Goal: Obtain resource: Obtain resource

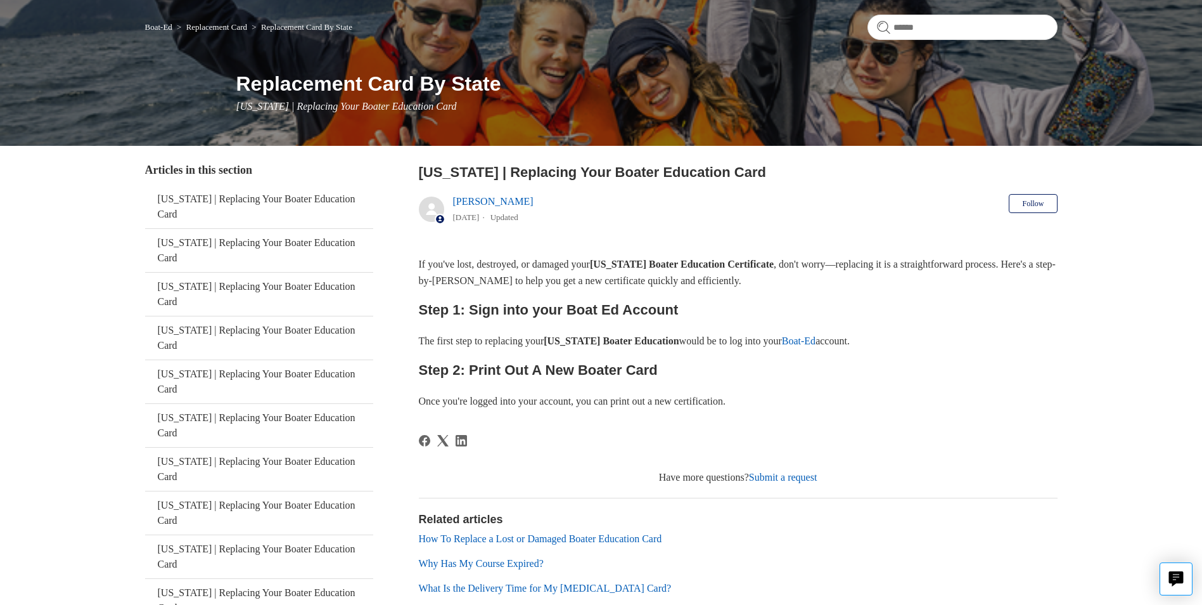
scroll to position [127, 0]
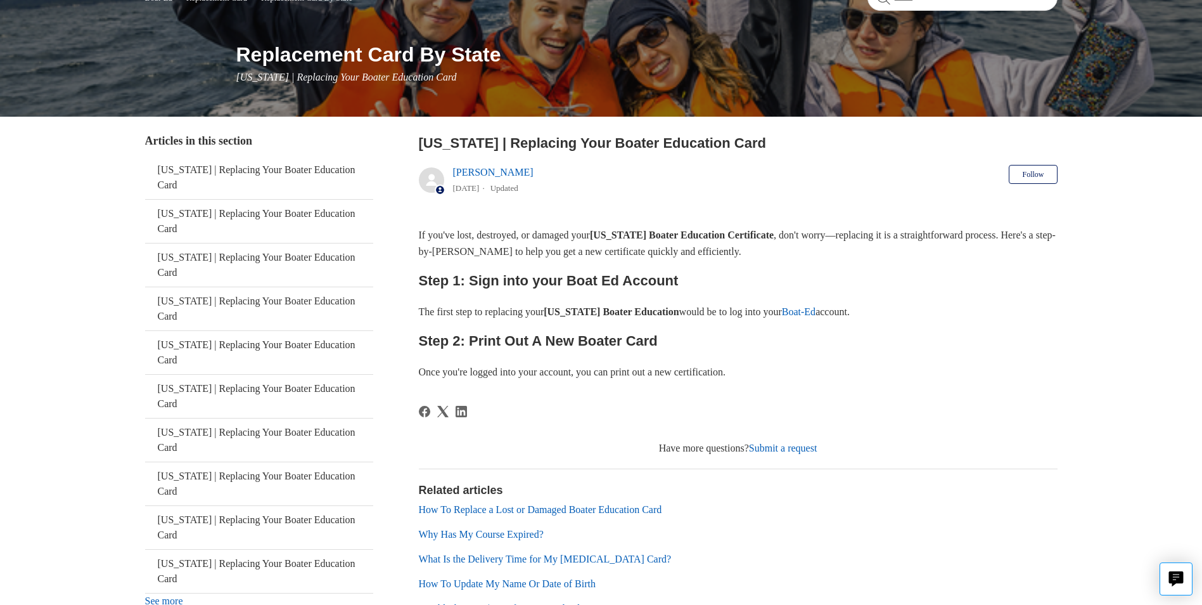
click at [816, 311] on link "Boat-Ed" at bounding box center [799, 311] width 34 height 11
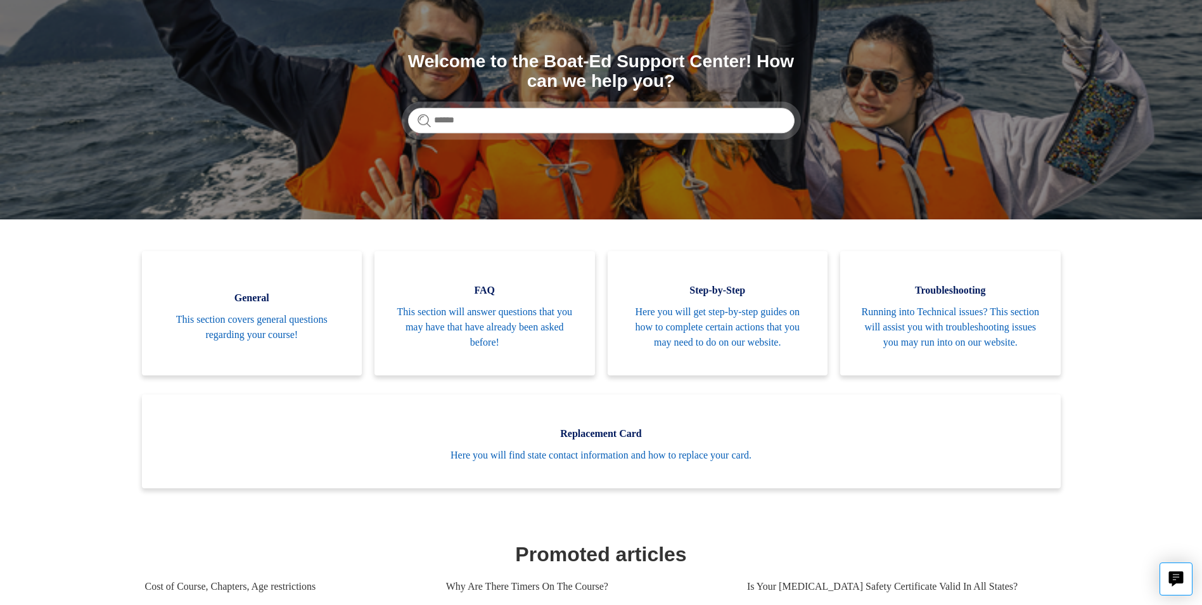
scroll to position [127, 0]
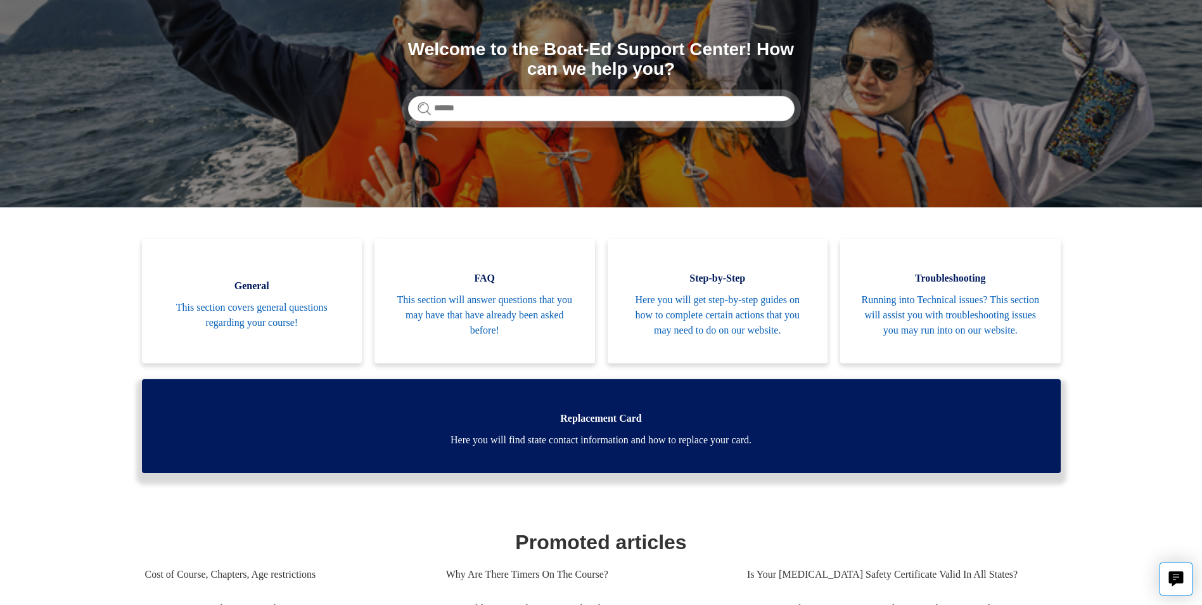
click at [658, 447] on span "Here you will find state contact information and how to replace your card." at bounding box center [601, 439] width 881 height 15
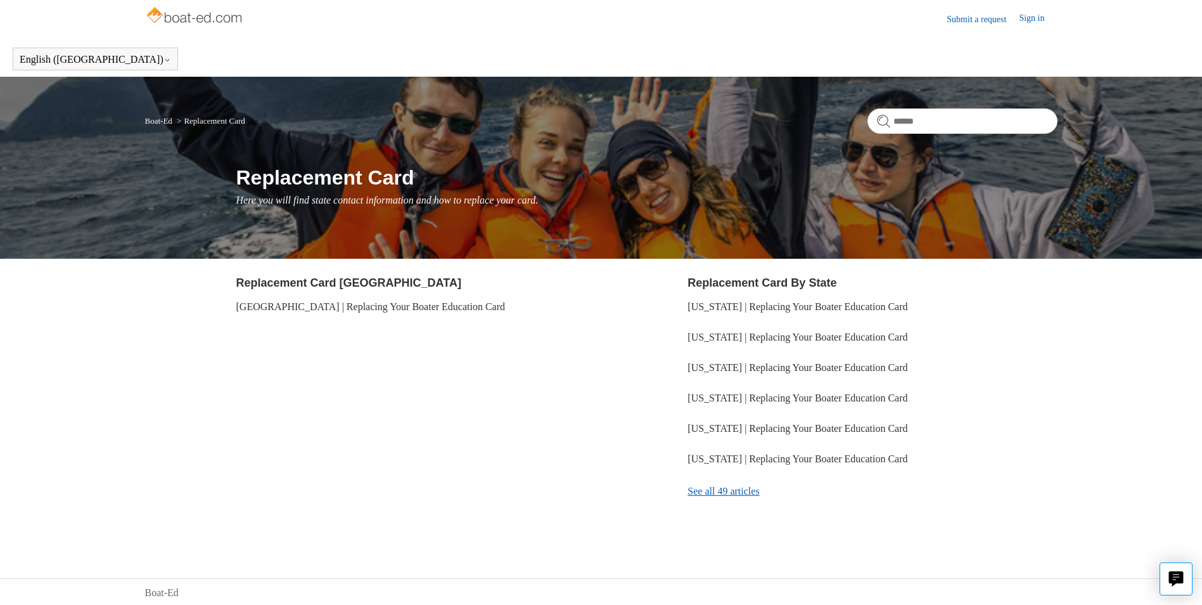
scroll to position [6, 0]
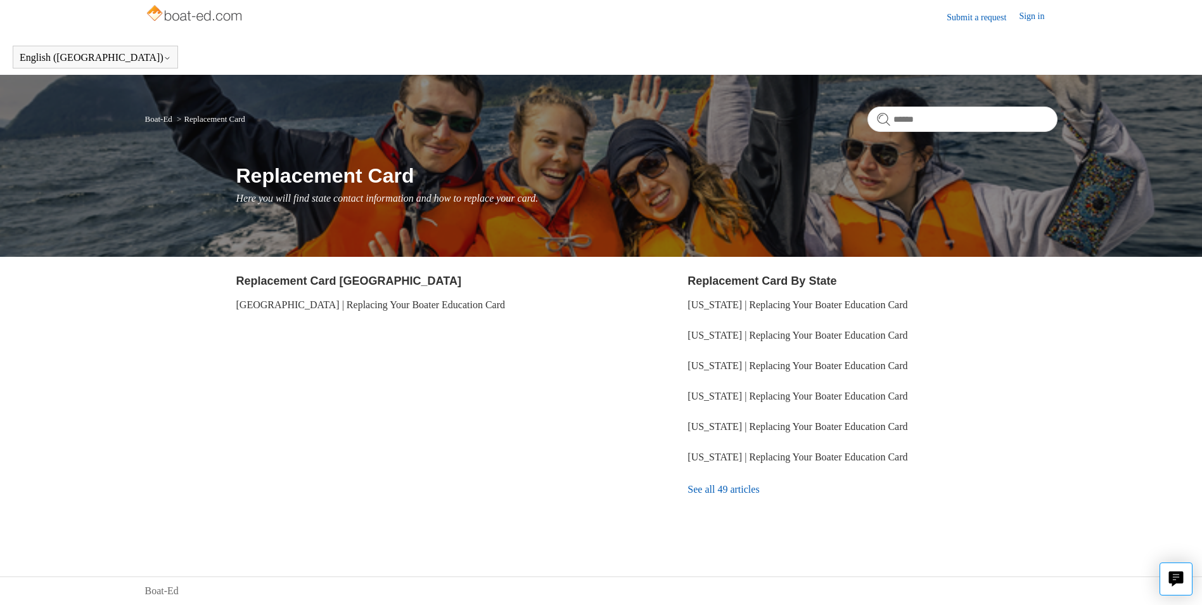
click at [740, 488] on link "See all 49 articles" at bounding box center [873, 489] width 370 height 34
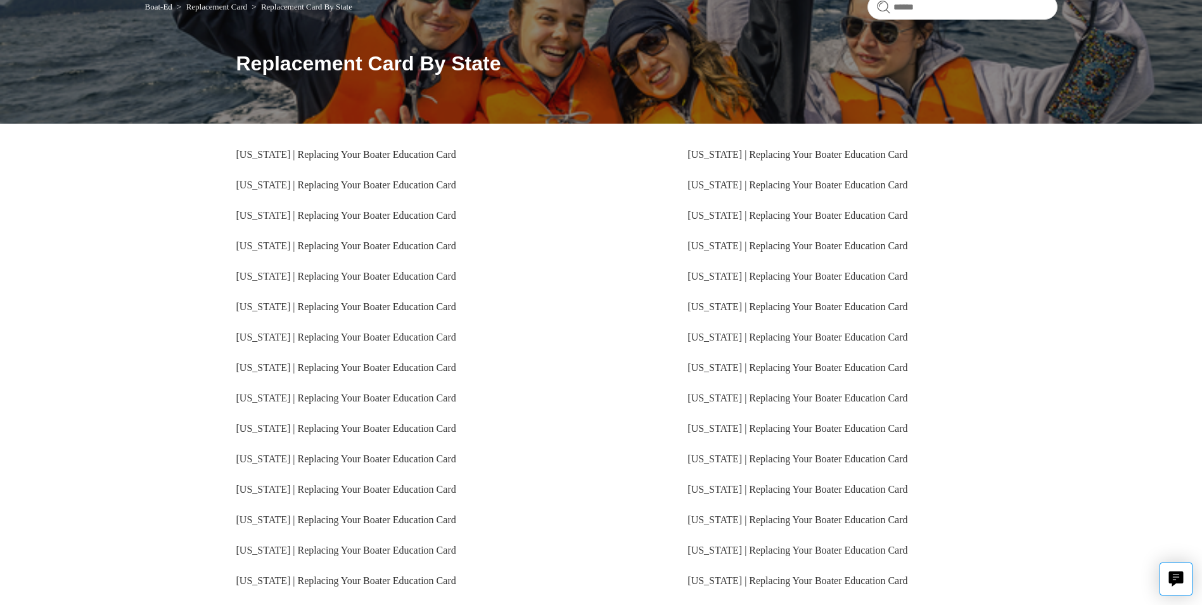
scroll to position [190, 0]
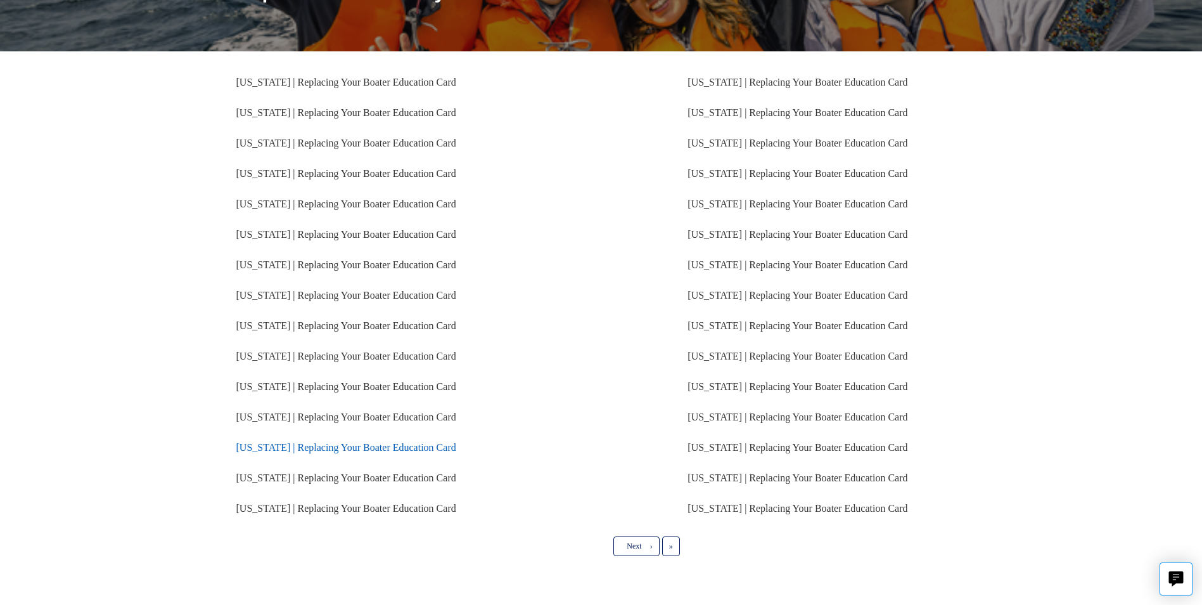
click at [356, 444] on link "[US_STATE] | Replacing Your Boater Education Card" at bounding box center [346, 447] width 220 height 11
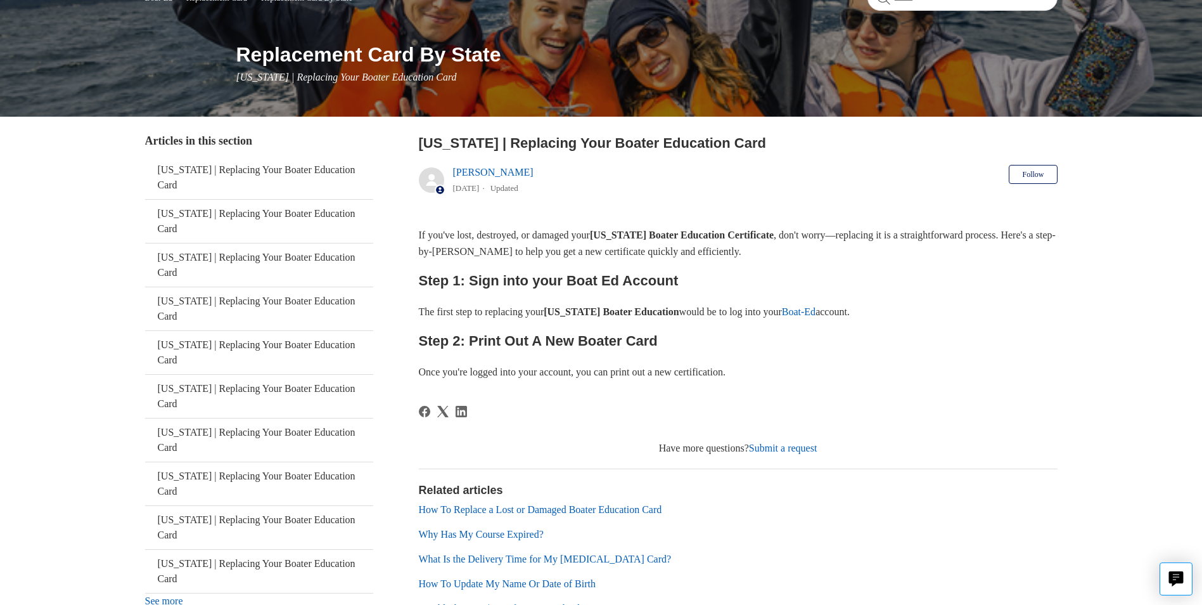
scroll to position [190, 0]
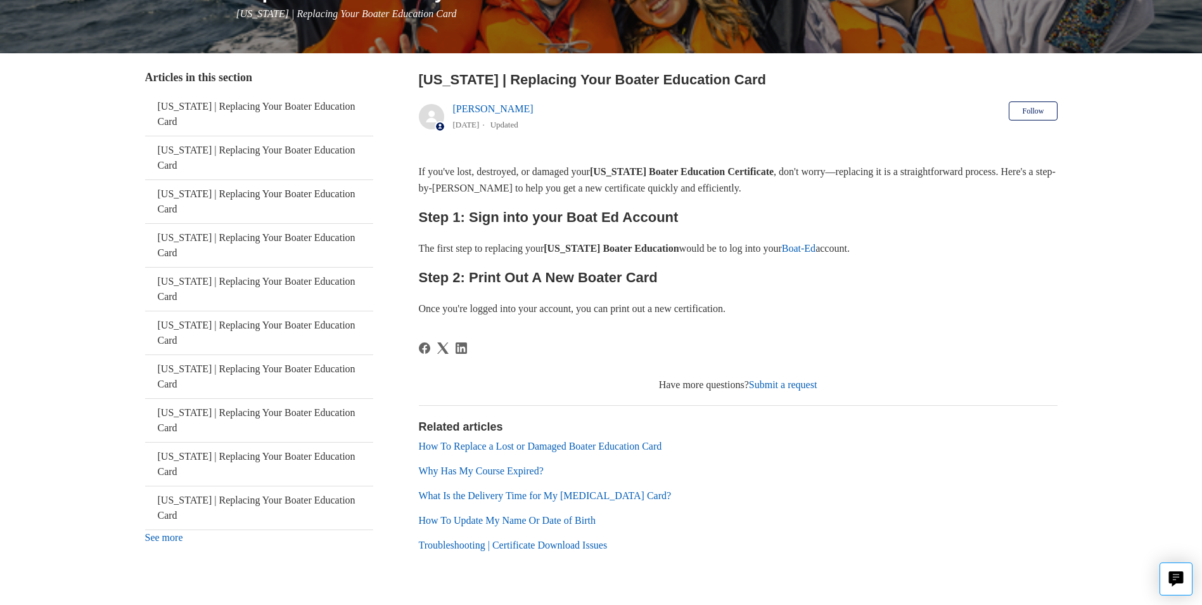
click at [787, 382] on link "Submit a request" at bounding box center [783, 384] width 68 height 11
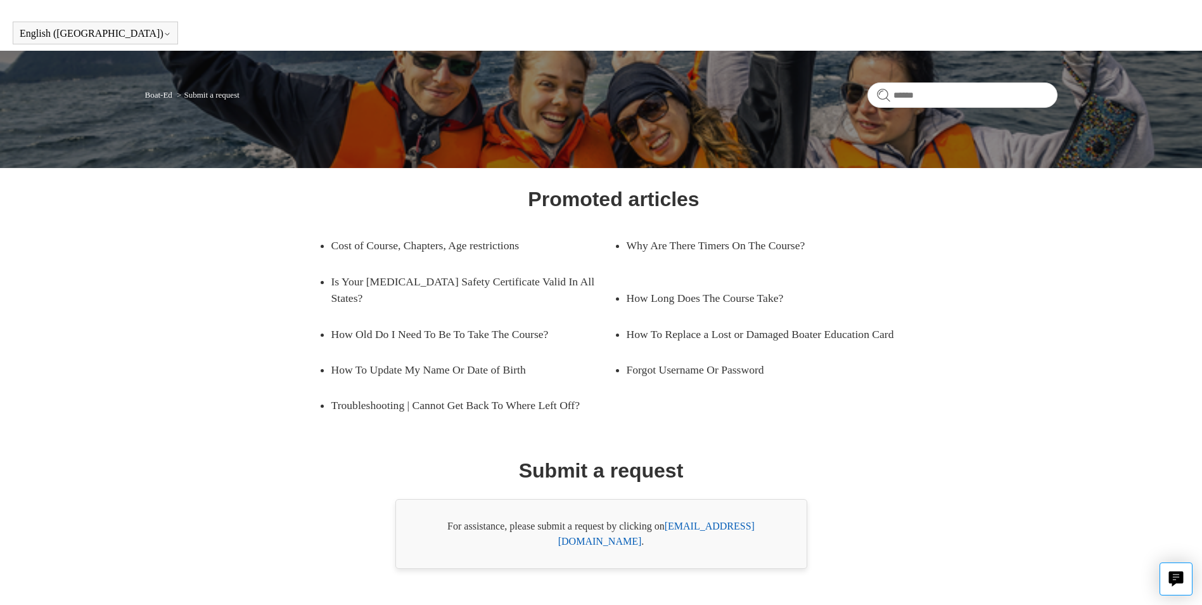
scroll to position [45, 0]
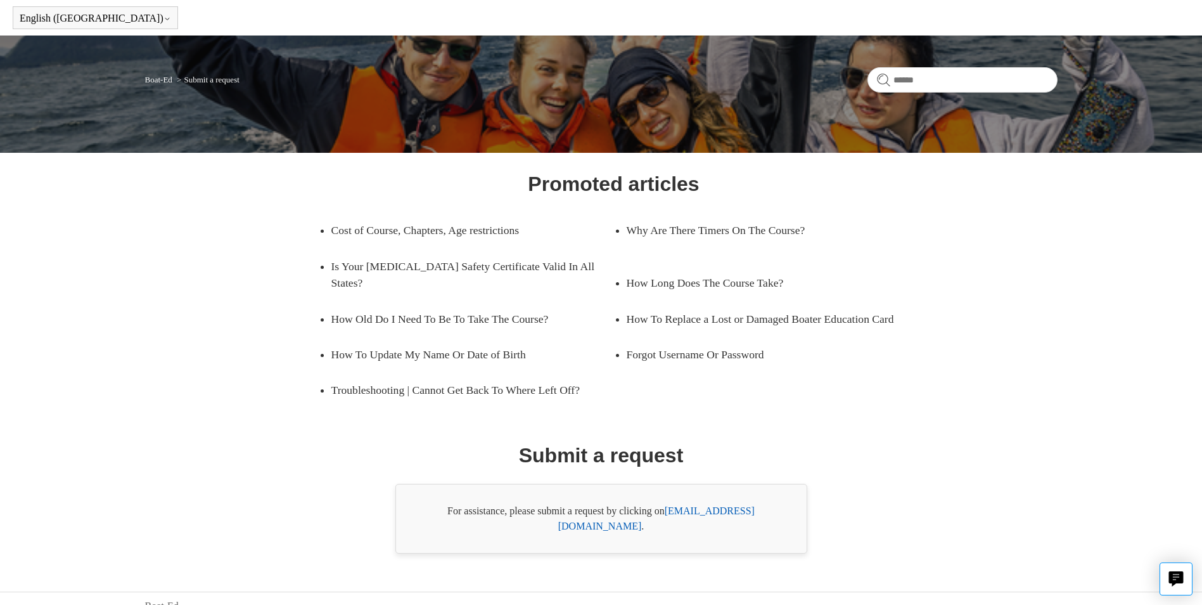
click at [731, 509] on link "[EMAIL_ADDRESS][DOMAIN_NAME]" at bounding box center [656, 518] width 196 height 26
